Goal: Transaction & Acquisition: Purchase product/service

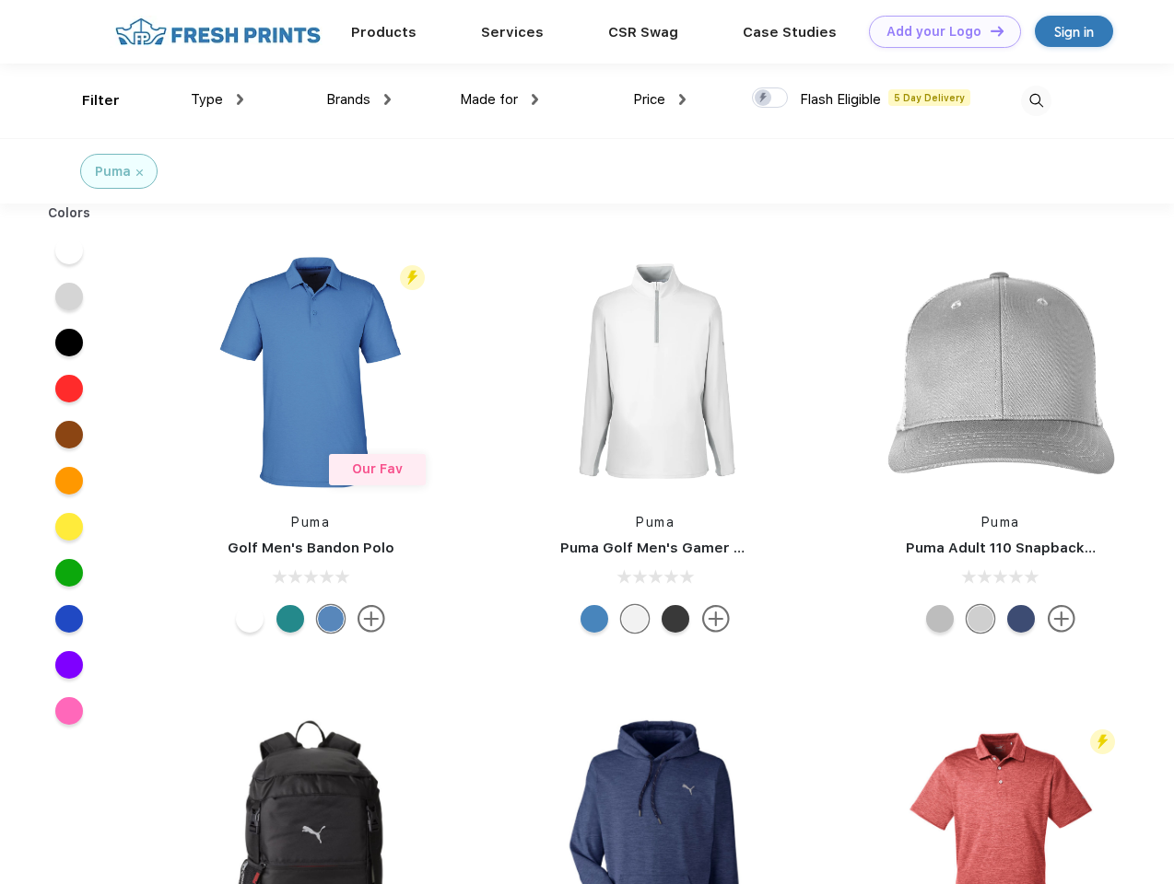
click at [938, 31] on link "Add your Logo Design Tool" at bounding box center [945, 32] width 152 height 32
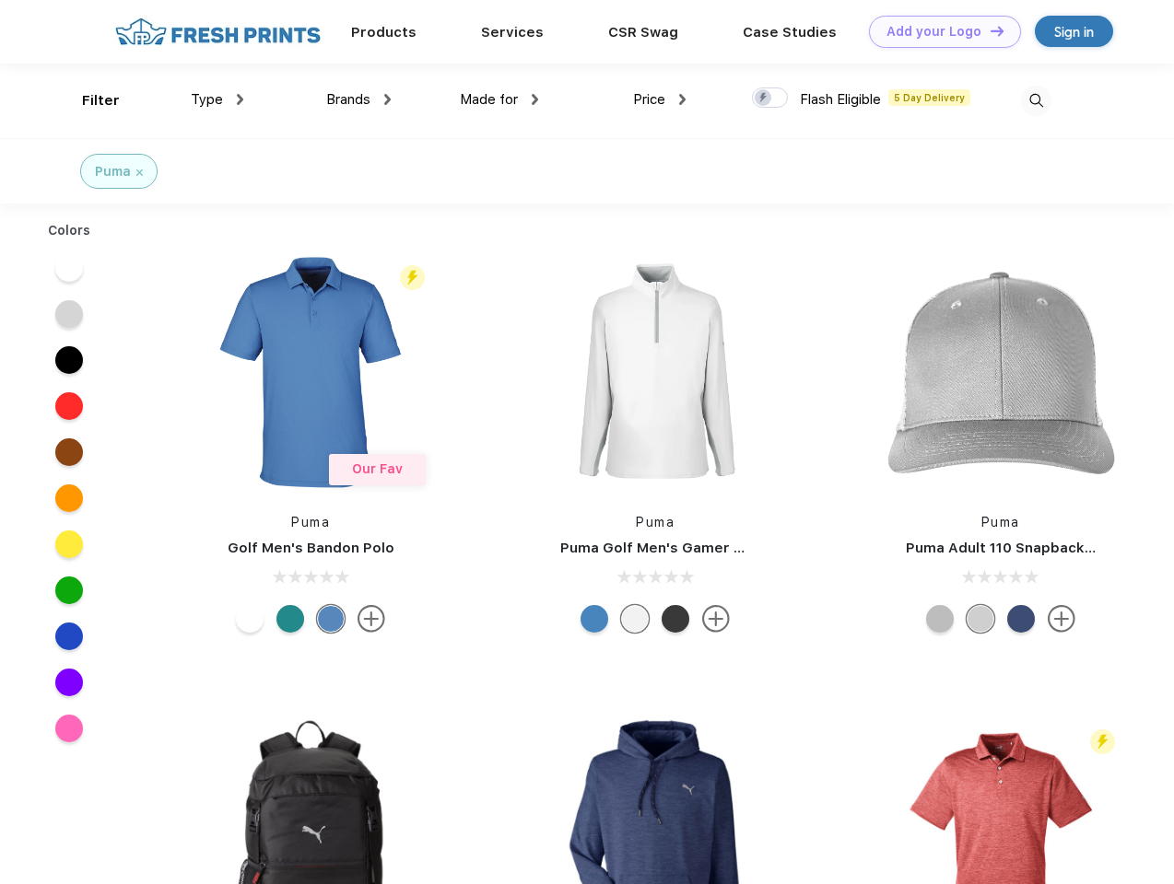
click at [0, 0] on div "Design Tool" at bounding box center [0, 0] width 0 height 0
click at [988, 30] on link "Add your Logo Design Tool" at bounding box center [945, 32] width 152 height 32
click at [88, 100] on div "Filter" at bounding box center [101, 100] width 38 height 21
click at [217, 99] on span "Type" at bounding box center [207, 99] width 32 height 17
click at [358, 99] on span "Brands" at bounding box center [348, 99] width 44 height 17
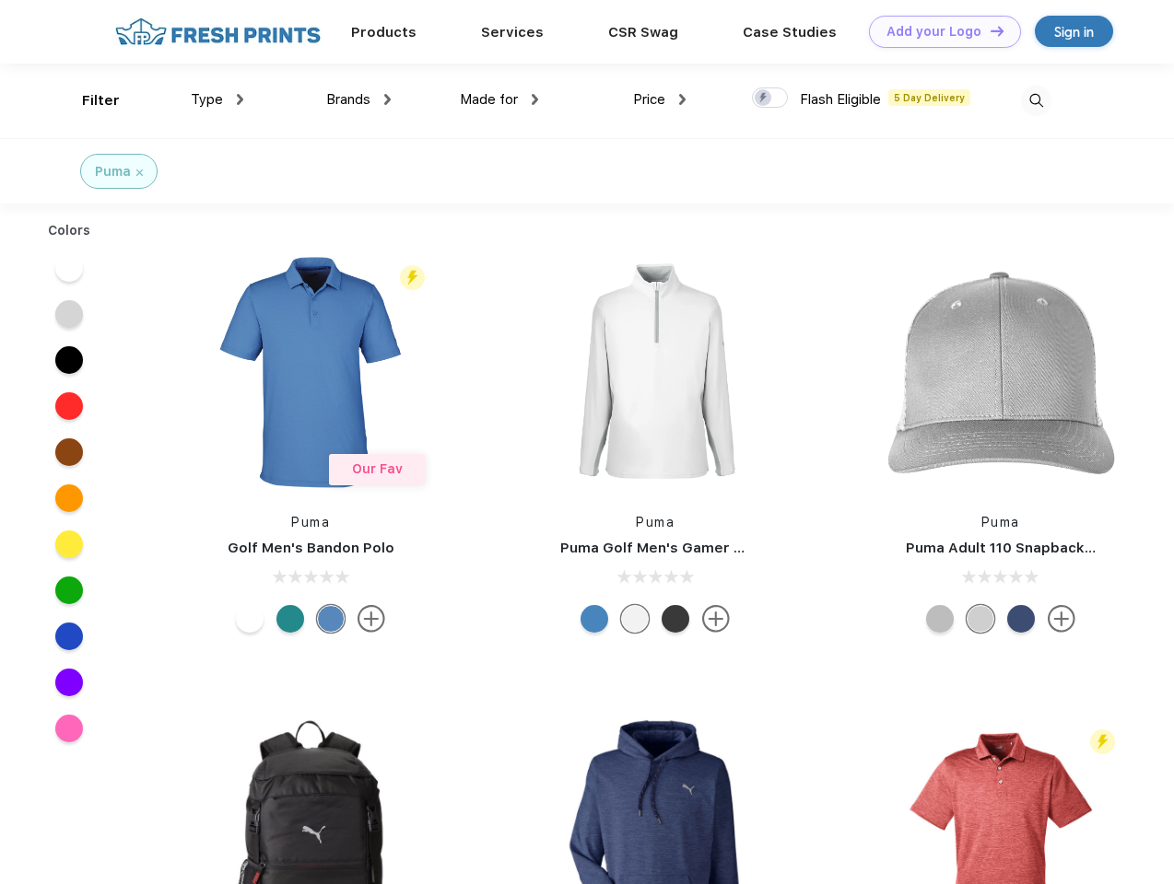
click at [499, 99] on span "Made for" at bounding box center [489, 99] width 58 height 17
click at [660, 99] on span "Price" at bounding box center [649, 99] width 32 height 17
click at [770, 99] on div at bounding box center [770, 98] width 36 height 20
click at [764, 99] on input "checkbox" at bounding box center [758, 93] width 12 height 12
click at [1035, 100] on img at bounding box center [1036, 101] width 30 height 30
